Goal: Transaction & Acquisition: Purchase product/service

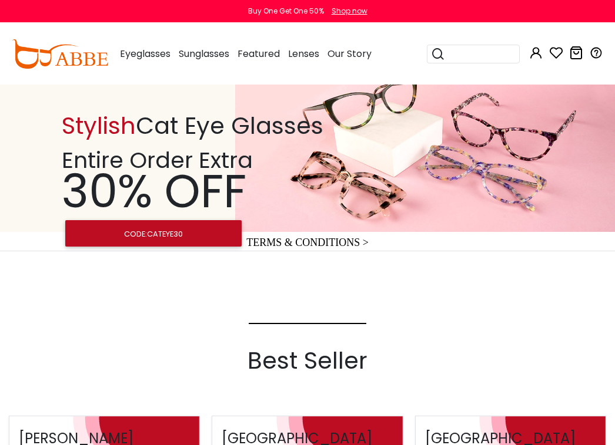
click at [180, 79] on button "Later" at bounding box center [331, 75] width 53 height 29
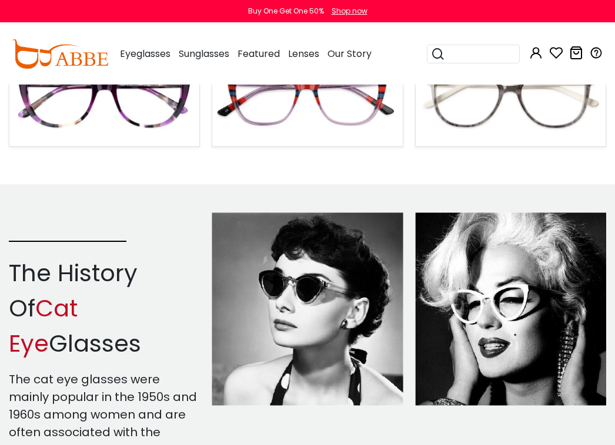
scroll to position [470, 0]
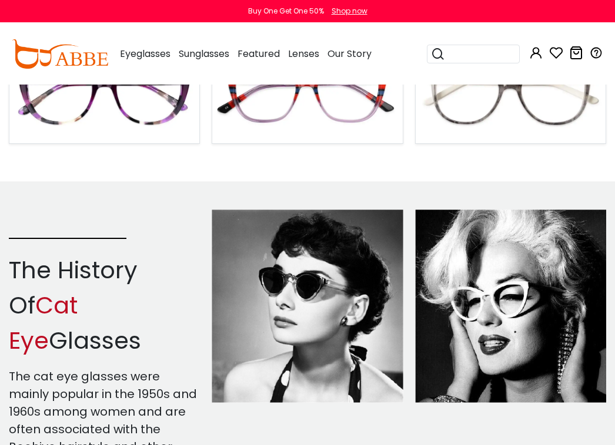
click at [180, 106] on img at bounding box center [307, 95] width 190 height 95
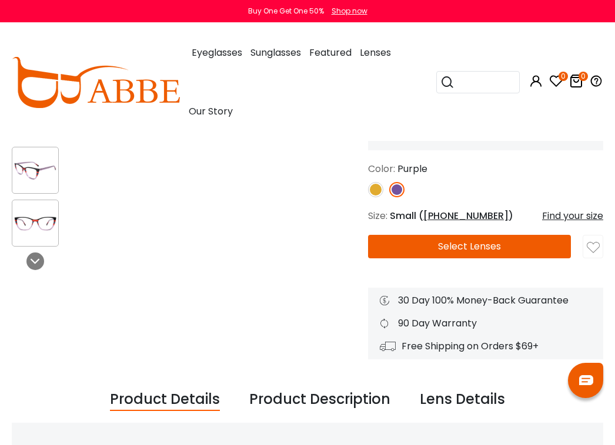
scroll to position [118, 0]
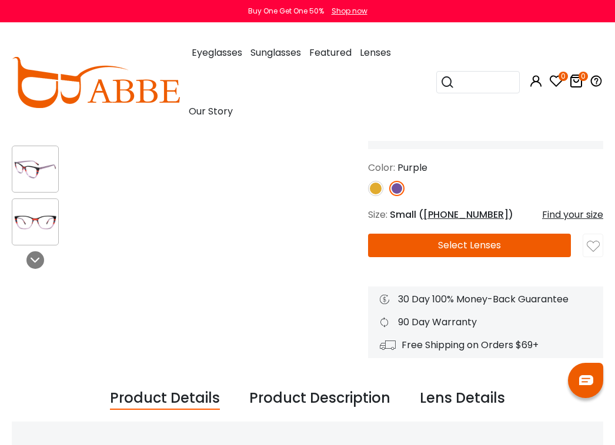
click at [492, 247] on button "Select Lenses" at bounding box center [469, 246] width 203 height 24
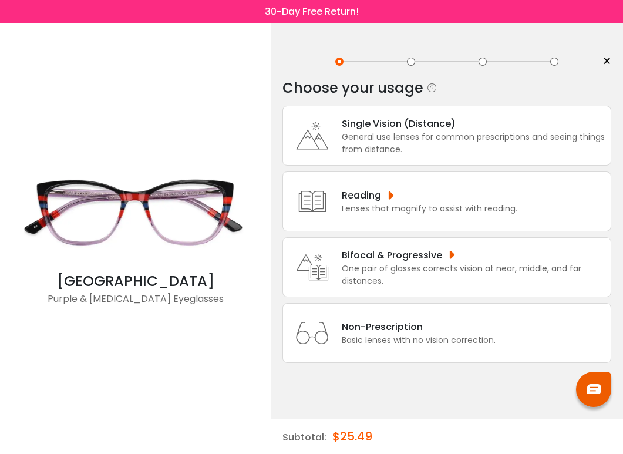
click at [486, 155] on div "General use lenses for common prescriptions and seeing things from distance." at bounding box center [473, 143] width 263 height 25
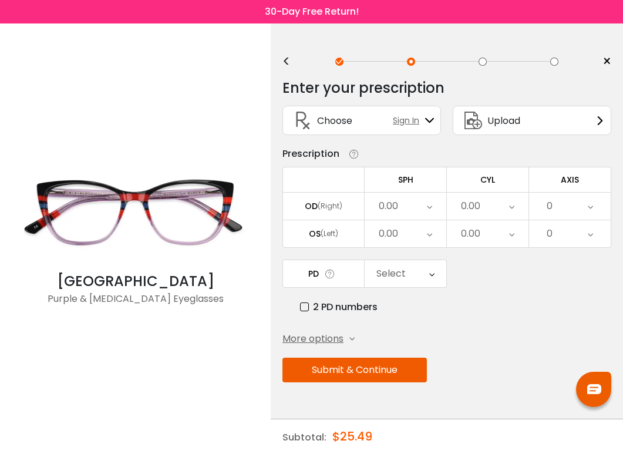
click at [421, 203] on div "0.00" at bounding box center [406, 206] width 82 height 27
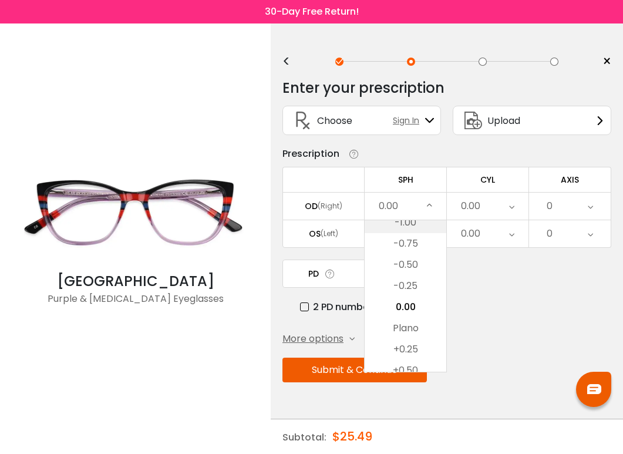
click at [402, 224] on li "-1.00" at bounding box center [406, 222] width 82 height 21
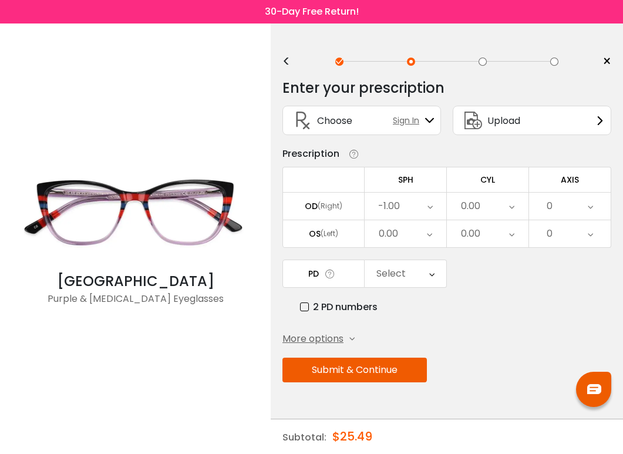
click at [428, 227] on icon at bounding box center [429, 233] width 5 height 27
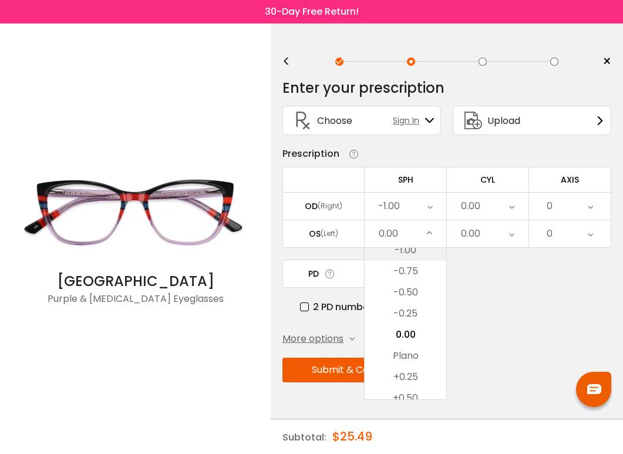
click at [427, 252] on li "-1.00" at bounding box center [406, 250] width 82 height 21
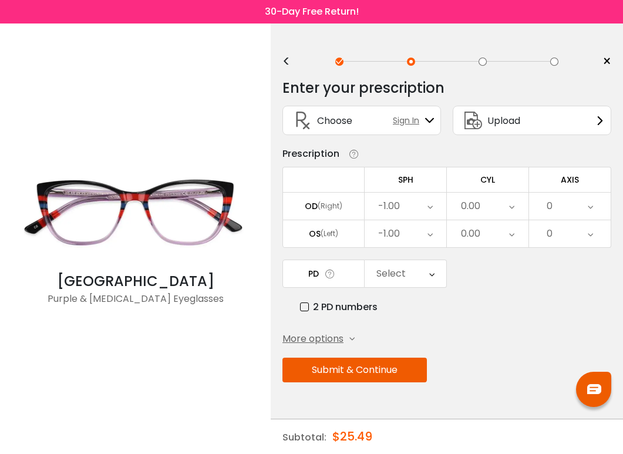
click at [508, 204] on div "0.00" at bounding box center [488, 206] width 82 height 27
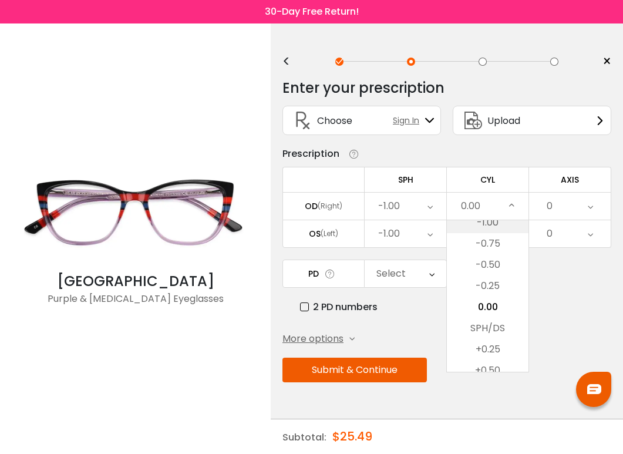
click at [492, 232] on li "-1.00" at bounding box center [488, 222] width 82 height 21
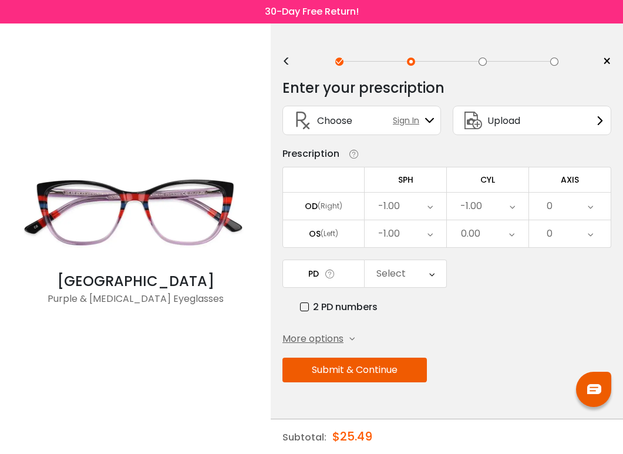
click at [495, 241] on div "0.00" at bounding box center [488, 233] width 82 height 27
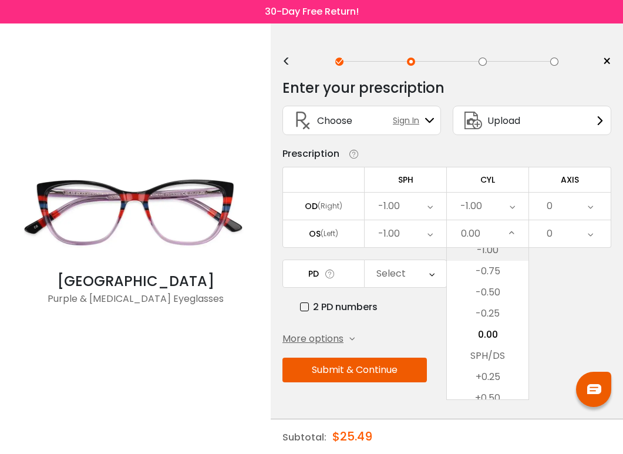
click at [508, 257] on li "-1.00" at bounding box center [488, 250] width 82 height 21
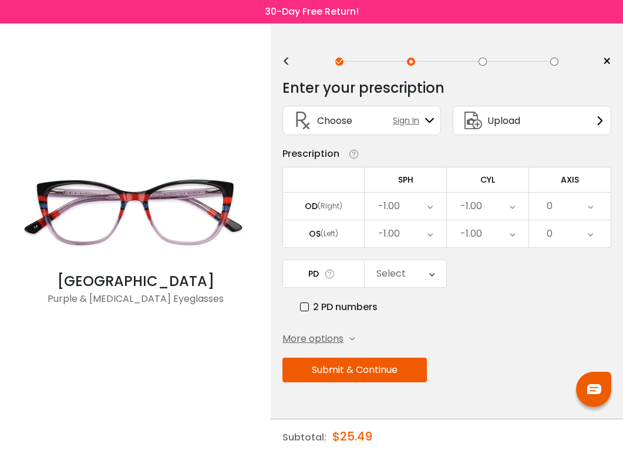
click at [563, 214] on div "0" at bounding box center [570, 206] width 82 height 27
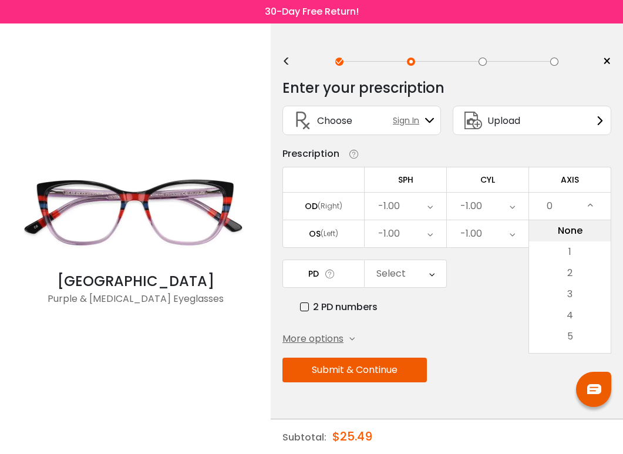
click at [571, 239] on li "None" at bounding box center [570, 230] width 82 height 21
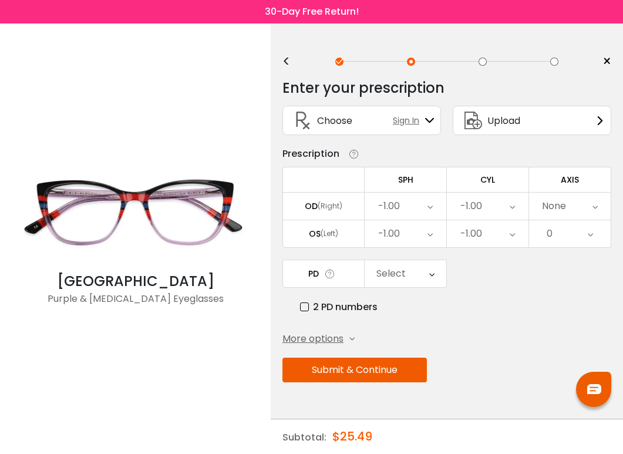
click at [566, 207] on div "None" at bounding box center [554, 206] width 24 height 24
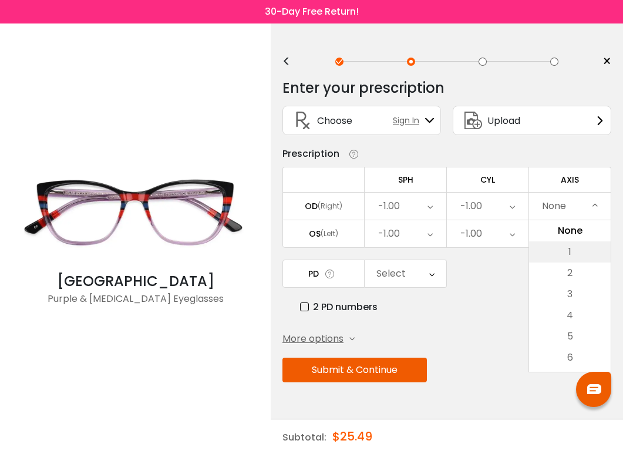
click at [575, 250] on li "1" at bounding box center [570, 252] width 82 height 21
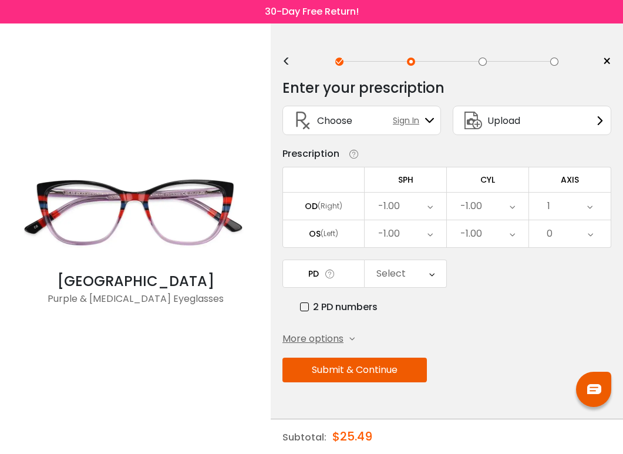
click at [562, 236] on div "0" at bounding box center [570, 233] width 82 height 27
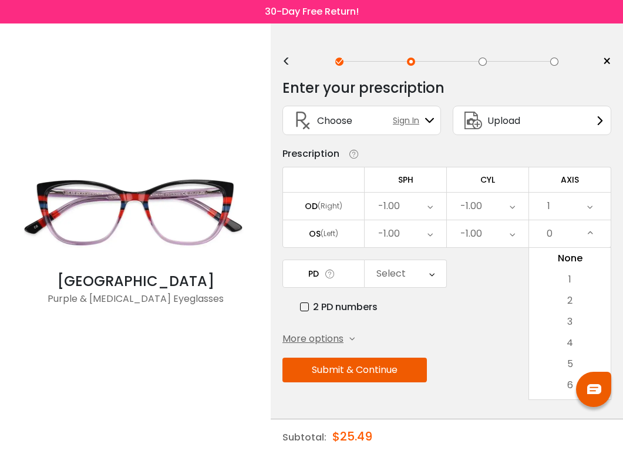
click at [581, 283] on li "1" at bounding box center [570, 279] width 82 height 21
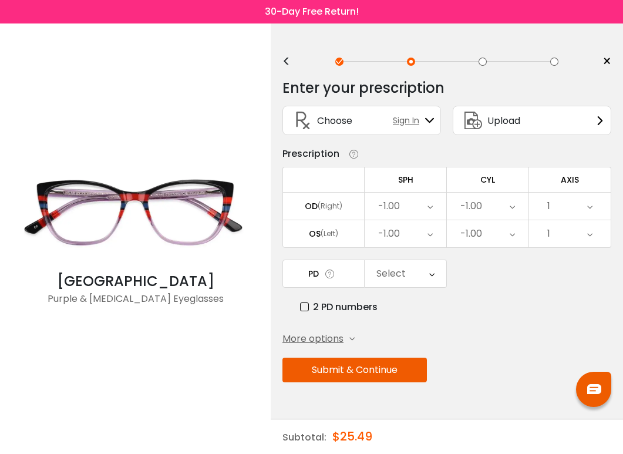
click at [384, 373] on button "Submit & Continue" at bounding box center [355, 370] width 145 height 25
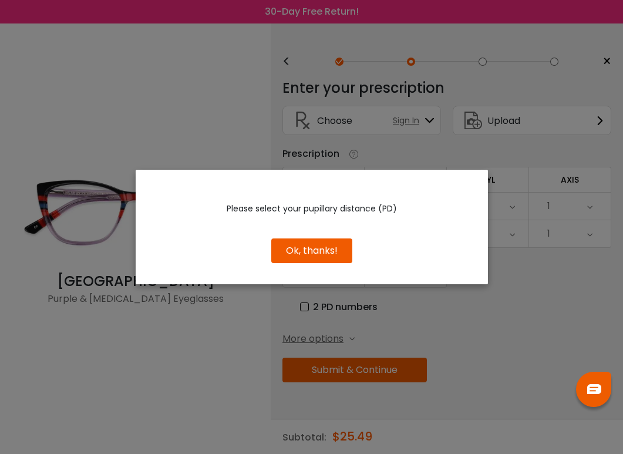
click at [326, 254] on button "Ok, thanks!" at bounding box center [311, 251] width 81 height 25
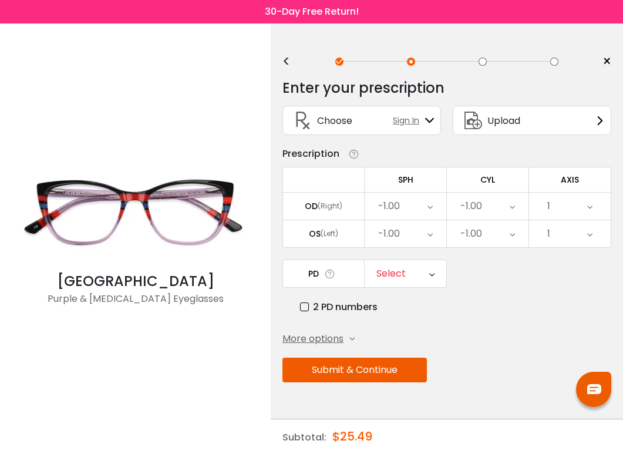
click at [422, 265] on div "Select" at bounding box center [406, 273] width 82 height 27
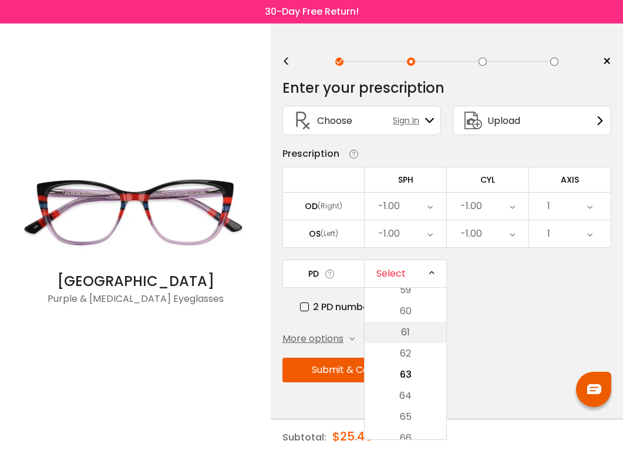
click at [421, 325] on li "61" at bounding box center [406, 332] width 82 height 21
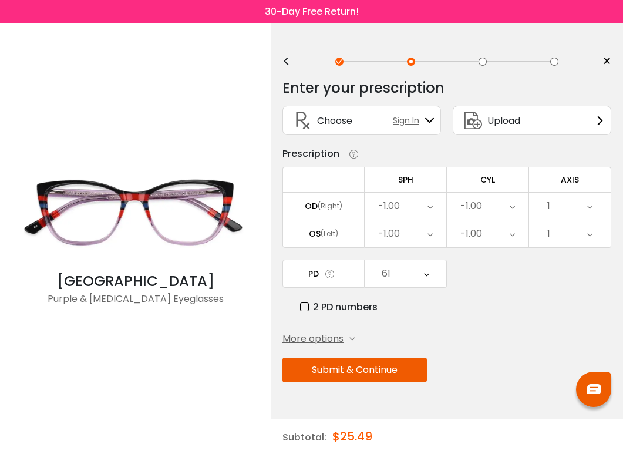
click at [395, 370] on button "Submit & Continue" at bounding box center [355, 370] width 145 height 25
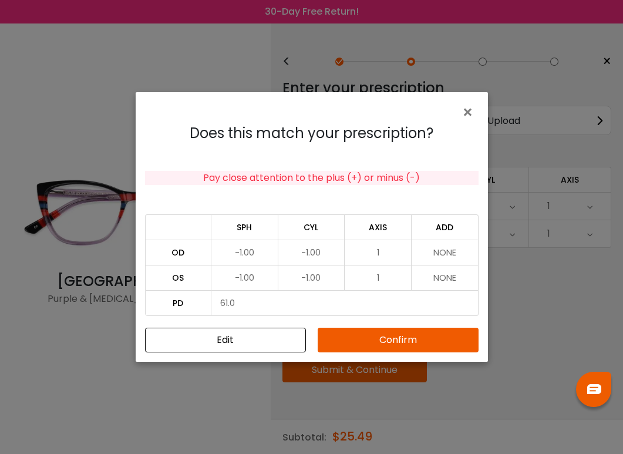
click at [431, 343] on button "Confirm" at bounding box center [398, 340] width 161 height 25
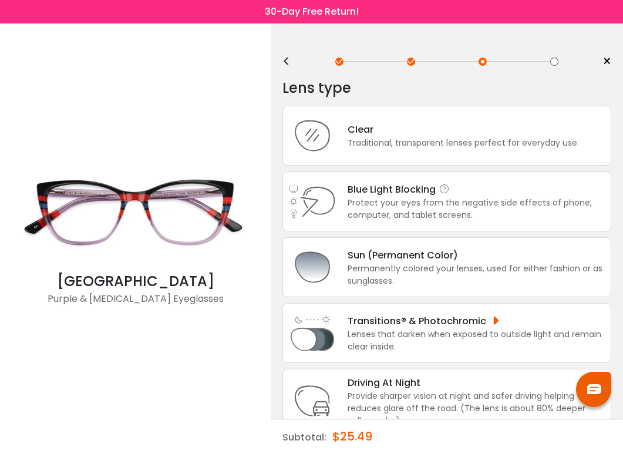
click at [431, 210] on div "Protect your eyes from the negative side effects of phone, computer, and tablet…" at bounding box center [476, 209] width 257 height 25
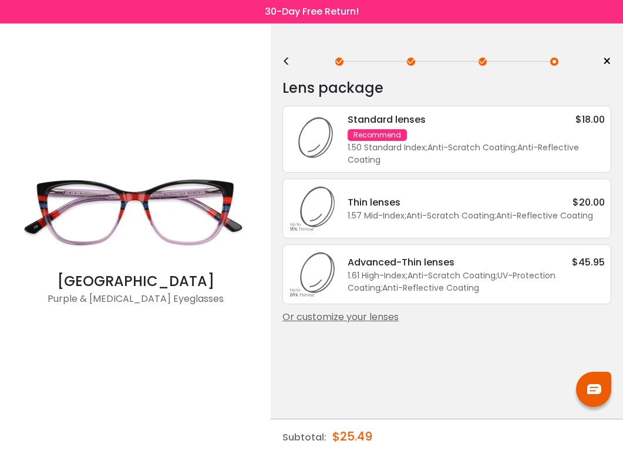
click at [423, 139] on div "Standard lenses $18.00 Recommend 1.50 Standard Index ; Anti-Scratch Coating ; A…" at bounding box center [470, 139] width 269 height 54
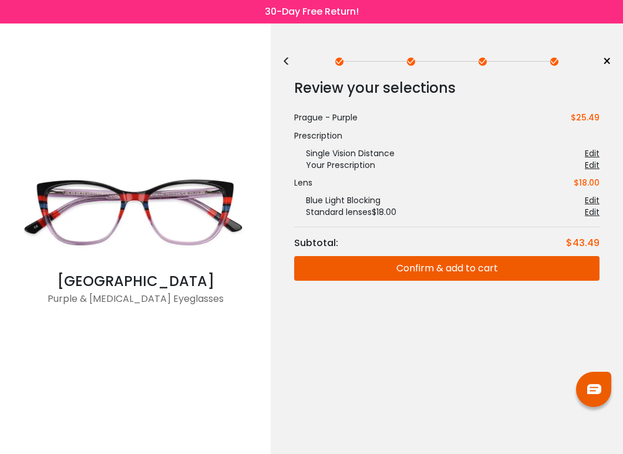
click at [486, 267] on button "Confirm & add to cart" at bounding box center [447, 268] width 306 height 25
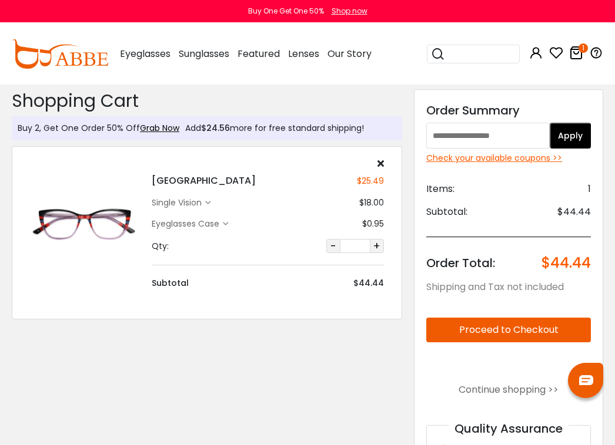
click at [485, 136] on input "text" at bounding box center [487, 136] width 123 height 26
paste input "********"
type input "********"
click at [576, 133] on button "Apply" at bounding box center [569, 136] width 41 height 26
